Goal: Task Accomplishment & Management: Use online tool/utility

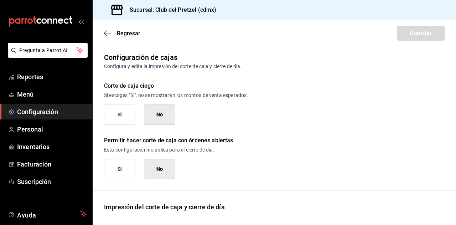
scroll to position [478, 0]
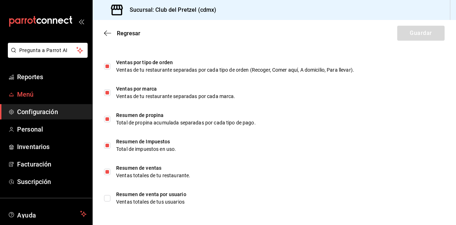
click at [30, 92] on span "Menú" at bounding box center [51, 94] width 69 height 10
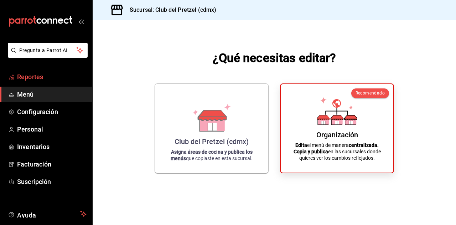
click at [38, 76] on span "Reportes" at bounding box center [51, 77] width 69 height 10
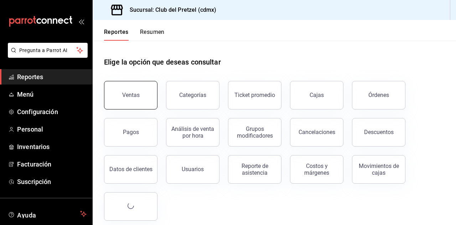
click at [135, 93] on div "Ventas" at bounding box center [130, 95] width 17 height 7
